Goal: Task Accomplishment & Management: Manage account settings

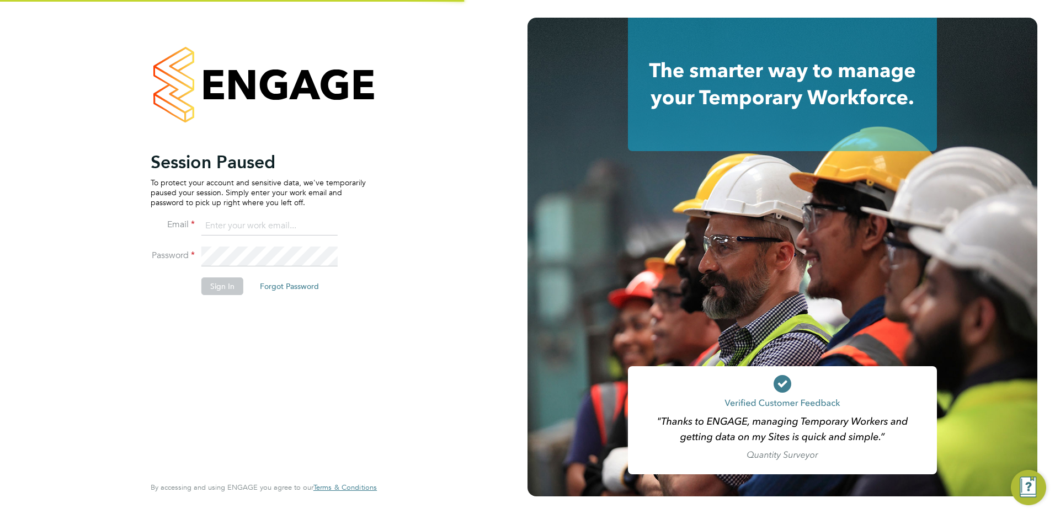
type input "[PERSON_NAME][EMAIL_ADDRESS][DOMAIN_NAME]"
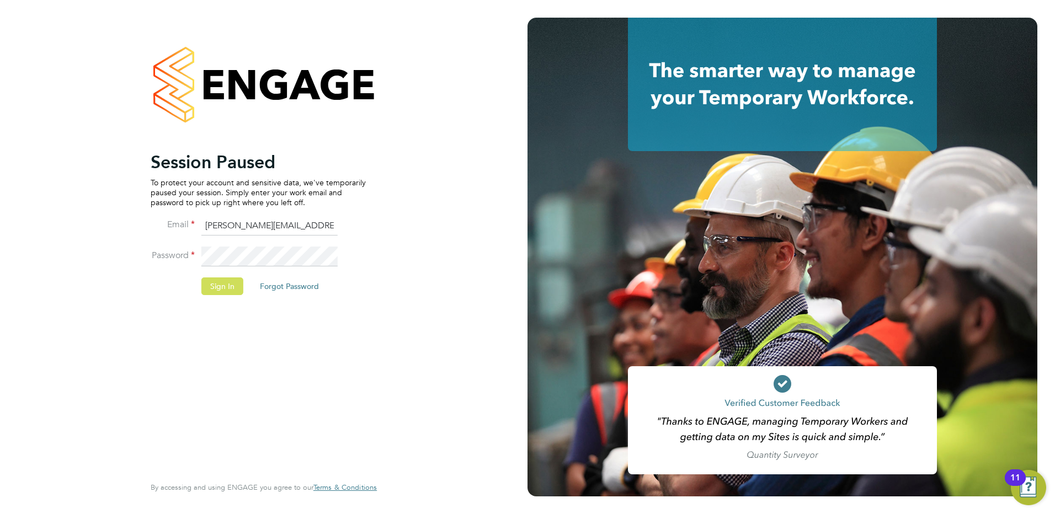
click at [217, 281] on button "Sign In" at bounding box center [222, 287] width 42 height 18
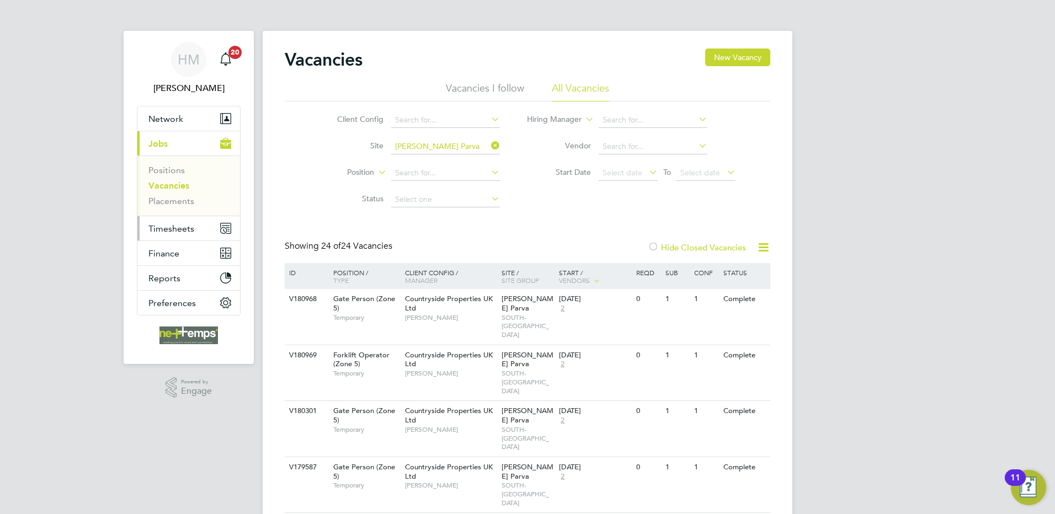
click at [173, 226] on span "Timesheets" at bounding box center [171, 229] width 46 height 10
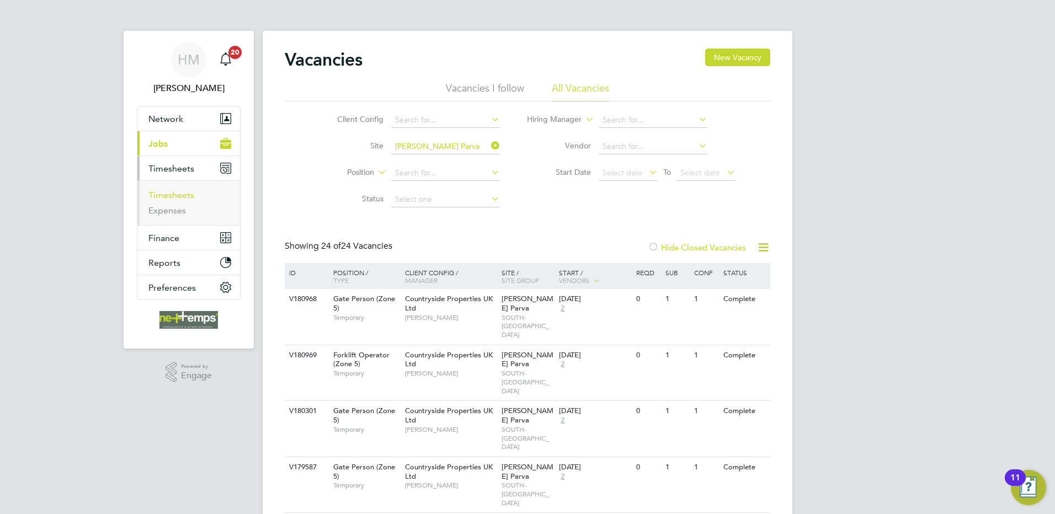
click at [183, 193] on link "Timesheets" at bounding box center [171, 195] width 46 height 10
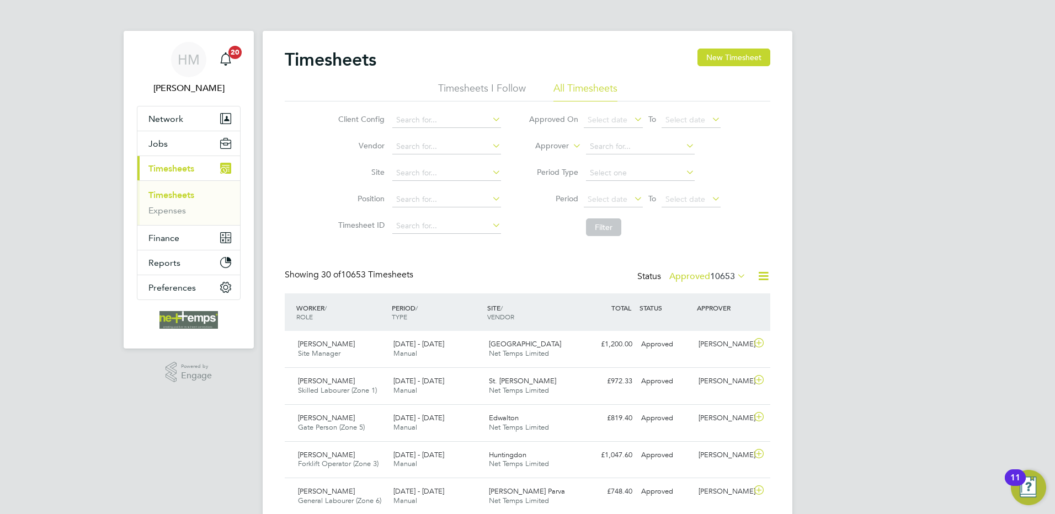
click at [690, 275] on label "Approved 10653" at bounding box center [707, 276] width 77 height 11
click at [690, 326] on li "Submitted" at bounding box center [689, 327] width 51 height 15
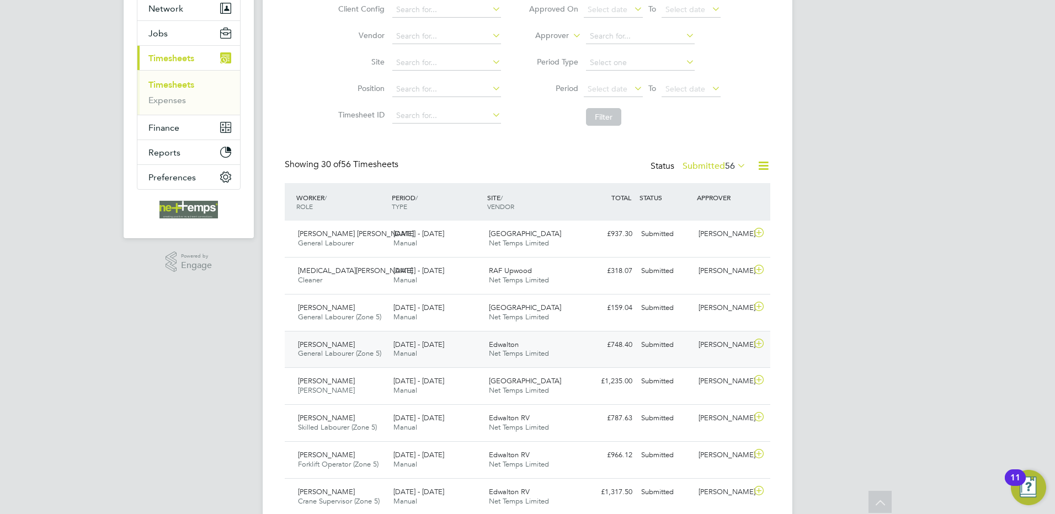
click at [624, 362] on div "Filip Targowski General Labourer (Zone 5) 22 - 28 Sep 2025 22 - 28 Sep 2025 Man…" at bounding box center [528, 349] width 486 height 37
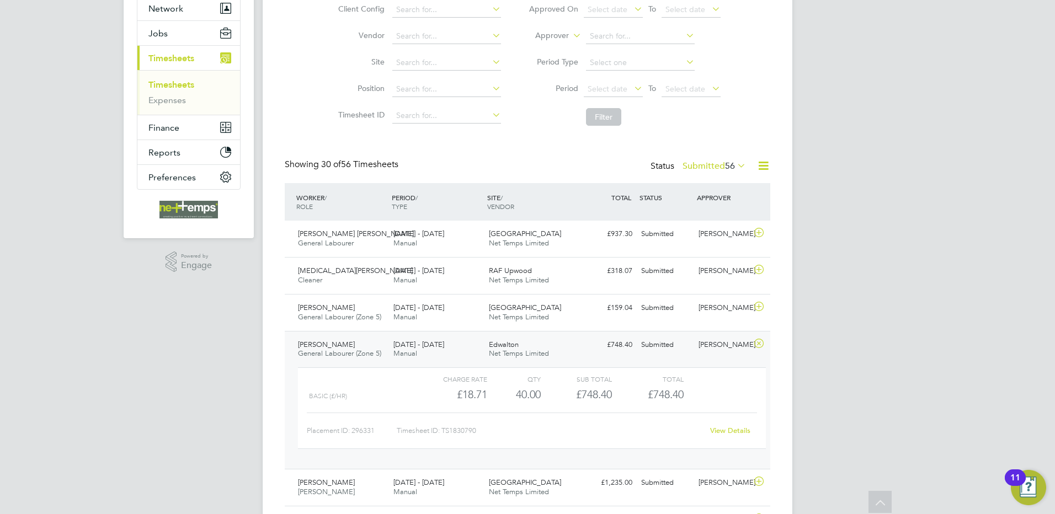
click at [623, 355] on div "Filip Targowski General Labourer (Zone 5) 22 - 28 Sep 2025 22 - 28 Sep 2025 Man…" at bounding box center [528, 400] width 486 height 139
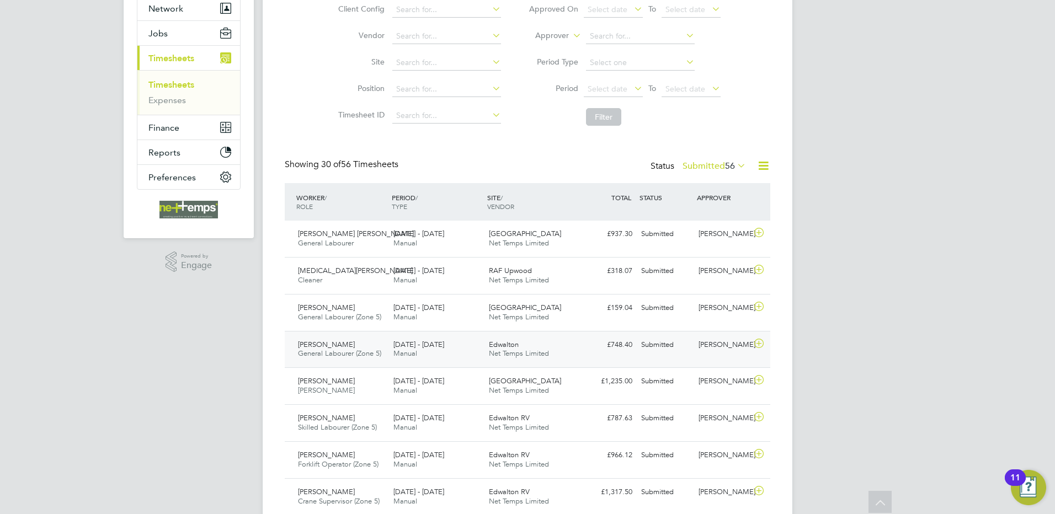
click at [588, 353] on div "£748.40 Submitted" at bounding box center [608, 345] width 57 height 18
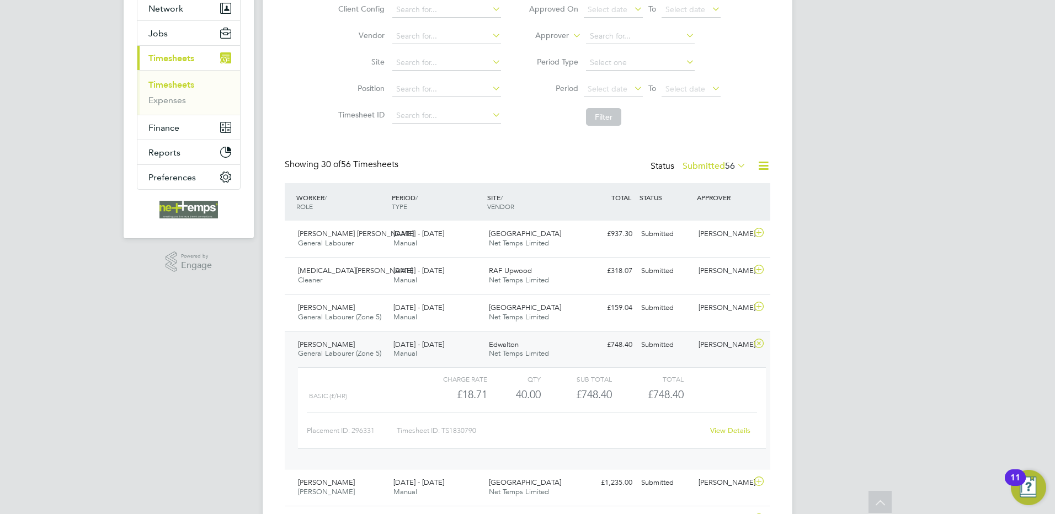
click at [657, 354] on div "Submitted" at bounding box center [665, 345] width 57 height 18
click at [735, 430] on link "View Details" at bounding box center [730, 430] width 40 height 9
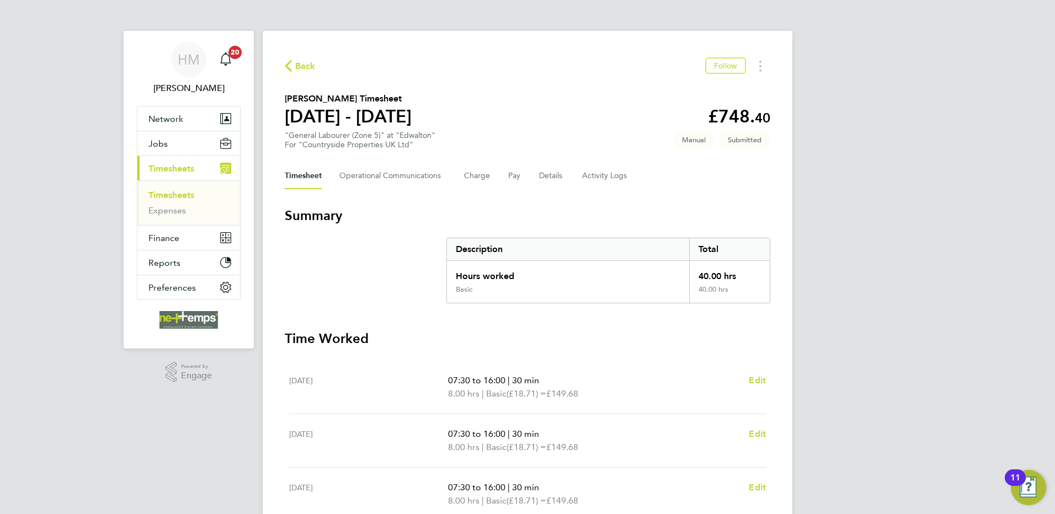
click at [310, 70] on span "Back" at bounding box center [305, 66] width 20 height 13
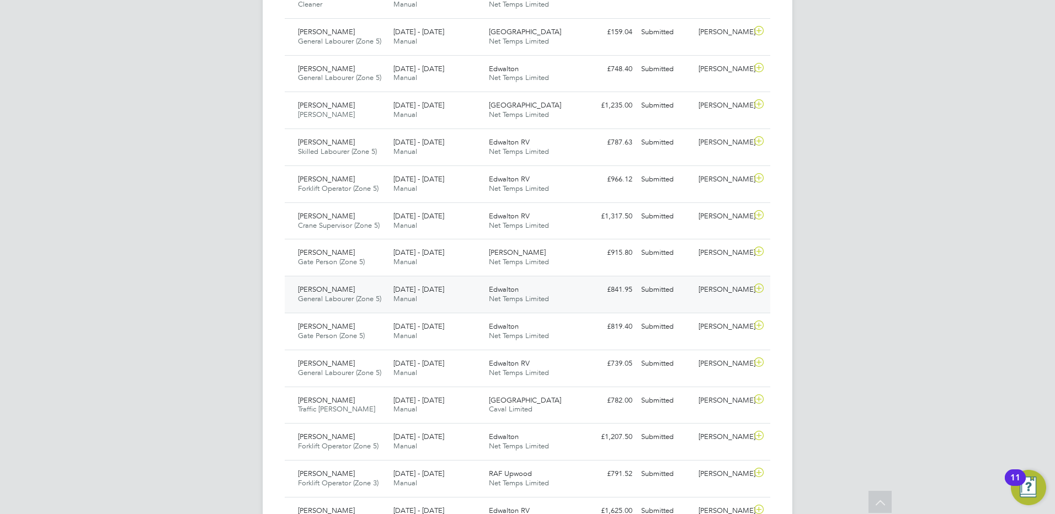
click at [602, 296] on div "£841.95 Submitted" at bounding box center [608, 290] width 57 height 18
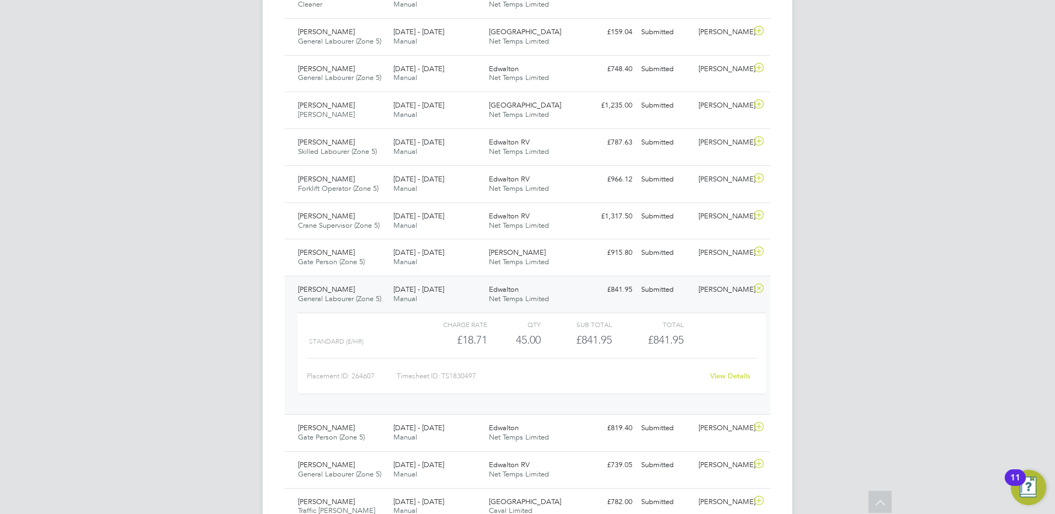
click at [758, 287] on icon at bounding box center [759, 288] width 14 height 9
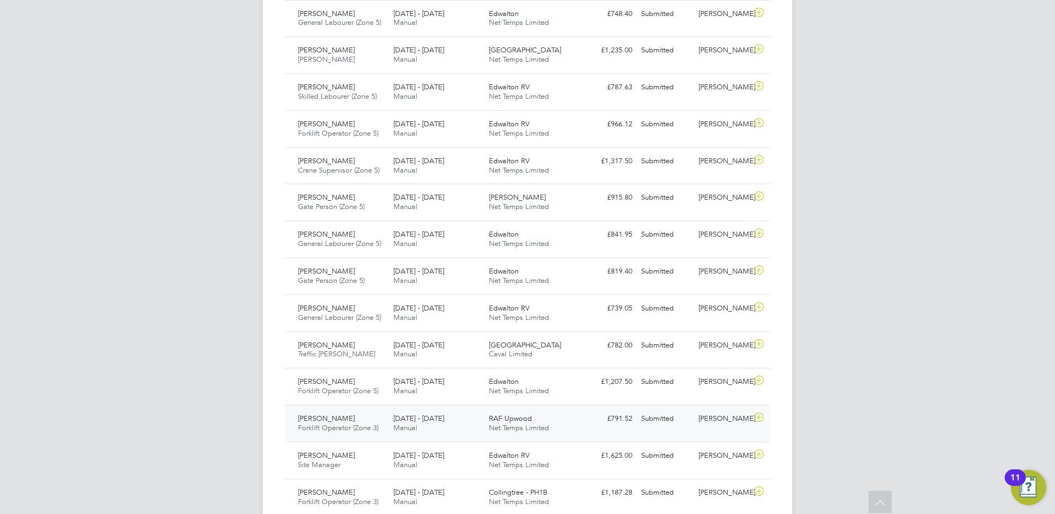
click at [625, 428] on div "£791.52 Submitted" at bounding box center [608, 419] width 57 height 18
